Goal: Check status: Check status

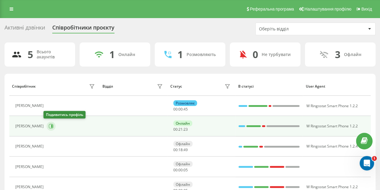
click at [49, 126] on icon at bounding box center [51, 126] width 5 height 5
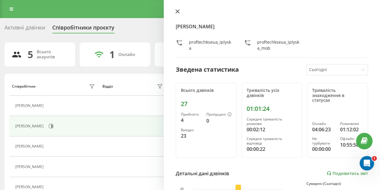
click at [179, 11] on icon at bounding box center [178, 12] width 4 height 4
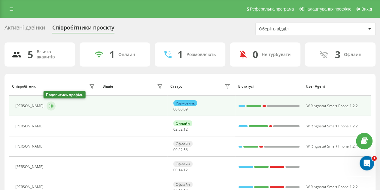
click at [49, 106] on icon at bounding box center [51, 105] width 5 height 5
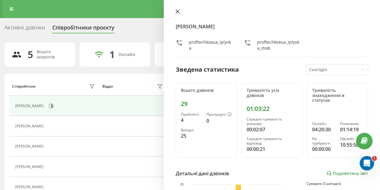
click at [178, 13] on icon at bounding box center [178, 11] width 4 height 4
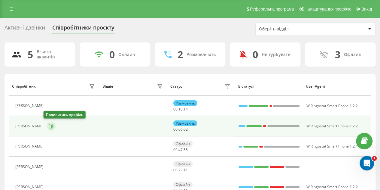
click at [51, 127] on icon at bounding box center [52, 125] width 2 height 3
